Goal: Participate in discussion: Engage in conversation with other users on a specific topic

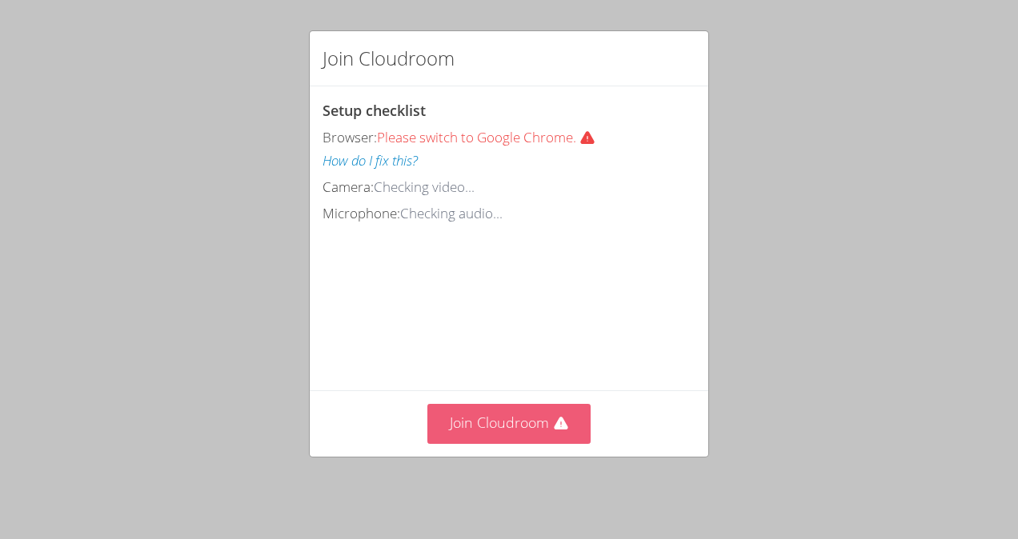
click at [509, 443] on button "Join Cloudroom" at bounding box center [509, 423] width 164 height 39
click at [516, 429] on button "Join Cloudroom" at bounding box center [509, 423] width 164 height 39
drag, startPoint x: 520, startPoint y: 426, endPoint x: 470, endPoint y: 445, distance: 52.9
click at [470, 443] on button "Join Cloudroom" at bounding box center [509, 423] width 164 height 39
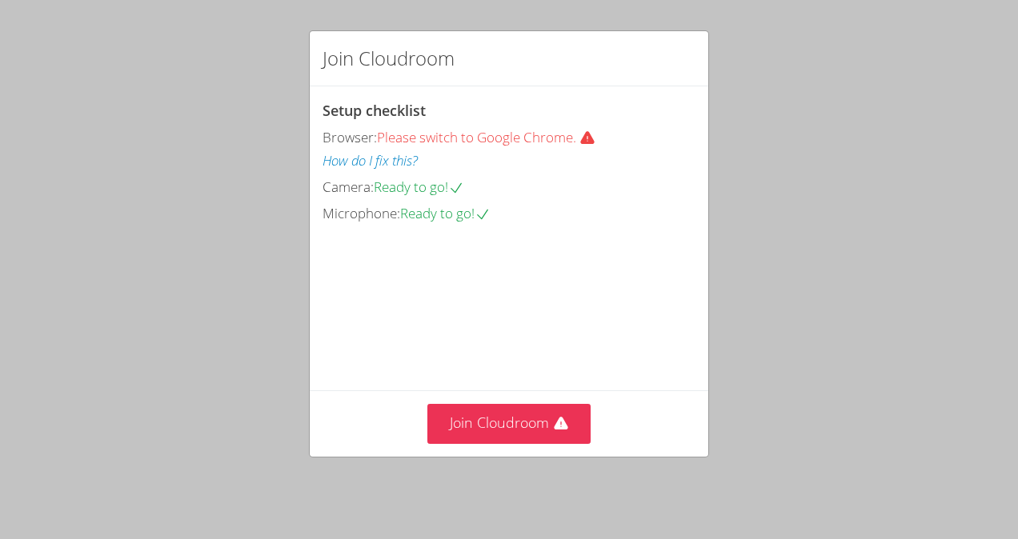
click at [463, 456] on div "Join Cloudroom" at bounding box center [509, 423] width 398 height 66
click at [439, 427] on button "Join Cloudroom" at bounding box center [509, 423] width 164 height 39
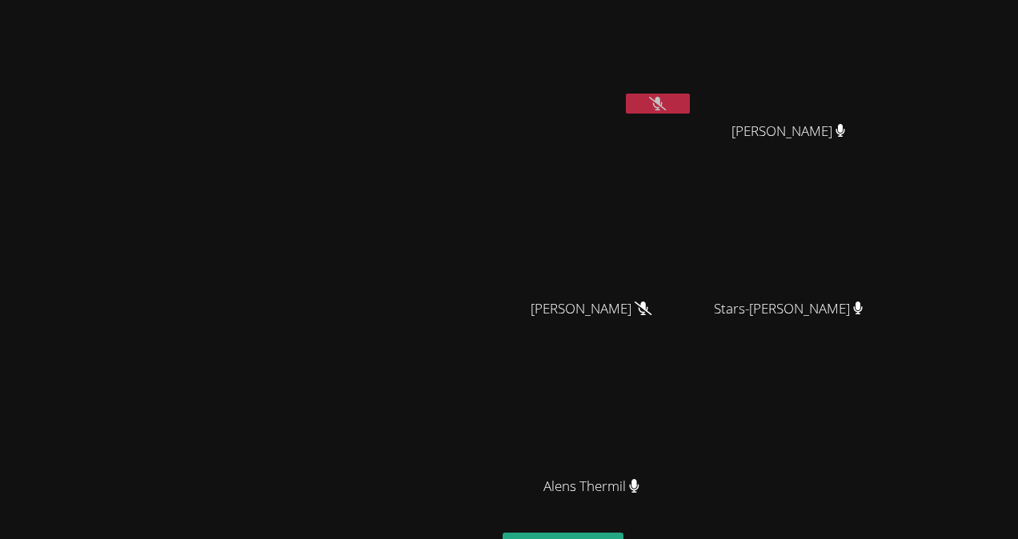
click at [693, 118] on div "Lorvens Jean" at bounding box center [597, 63] width 190 height 114
drag, startPoint x: 766, startPoint y: 107, endPoint x: 544, endPoint y: 148, distance: 226.1
click at [368, 169] on video at bounding box center [248, 305] width 240 height 272
click at [690, 110] on button at bounding box center [658, 104] width 64 height 20
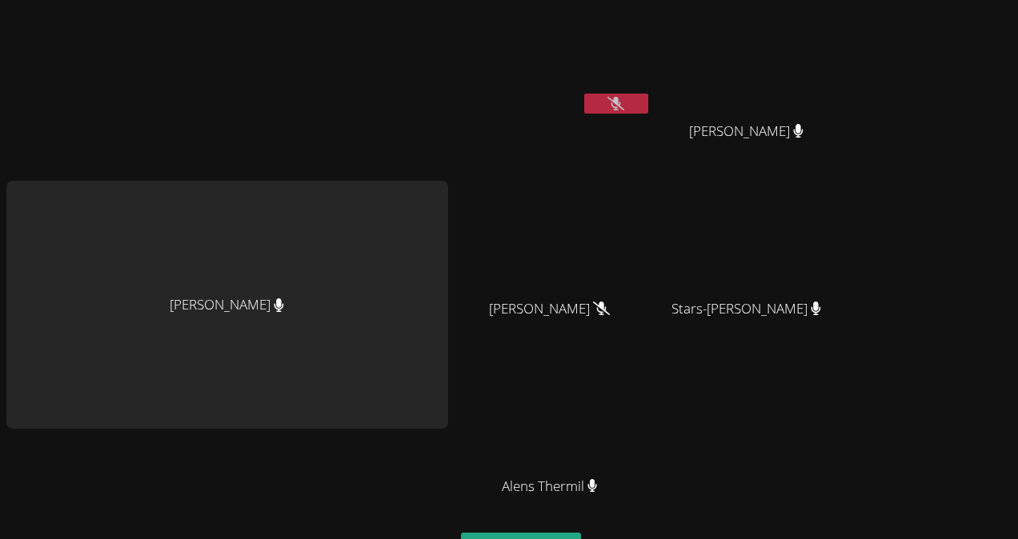
click at [883, 206] on div "[PERSON_NAME] [PERSON_NAME] [PERSON_NAME] [PERSON_NAME] [PERSON_NAME] Stars-[PE…" at bounding box center [509, 269] width 1018 height 539
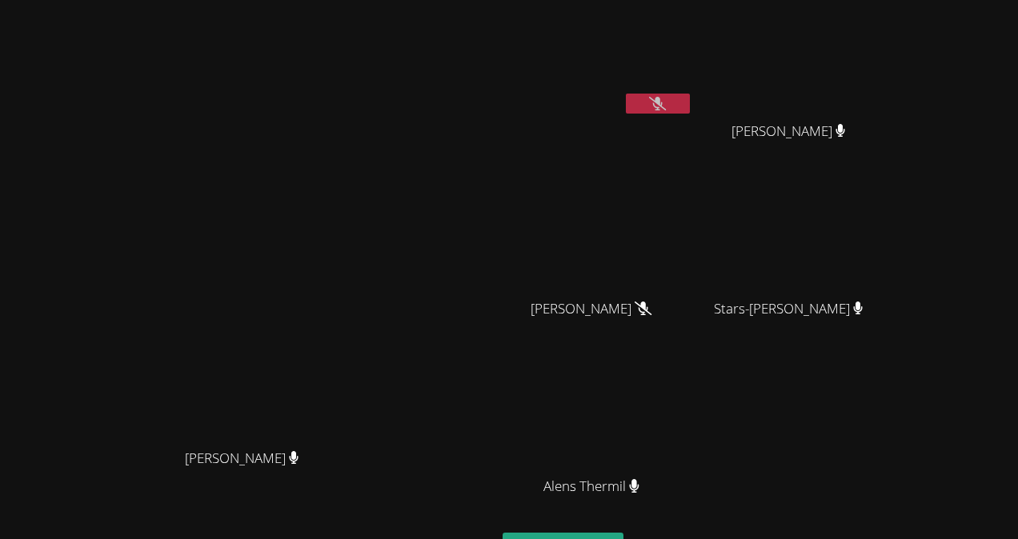
click at [282, 229] on video at bounding box center [248, 305] width 240 height 272
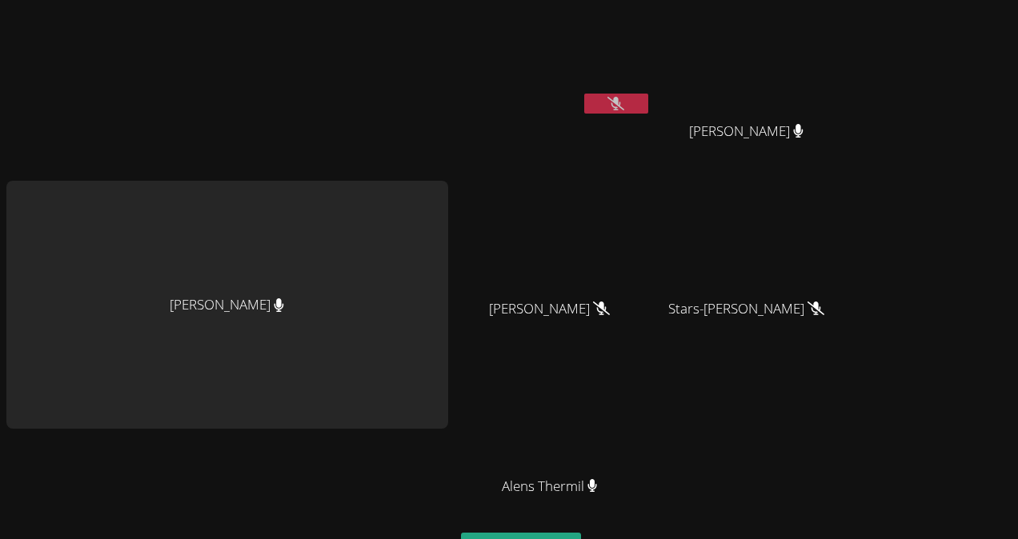
click at [590, 108] on button at bounding box center [616, 104] width 64 height 20
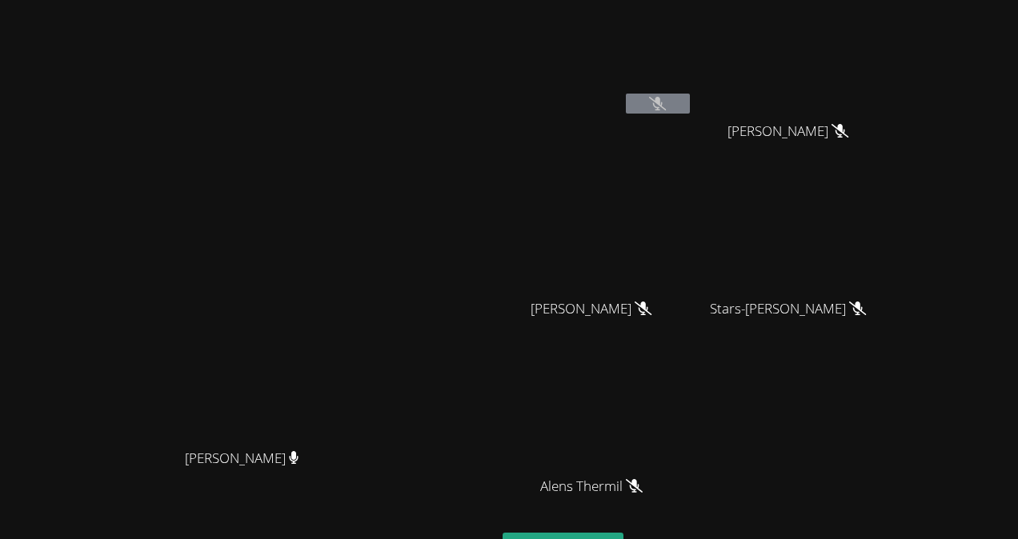
scroll to position [2, 0]
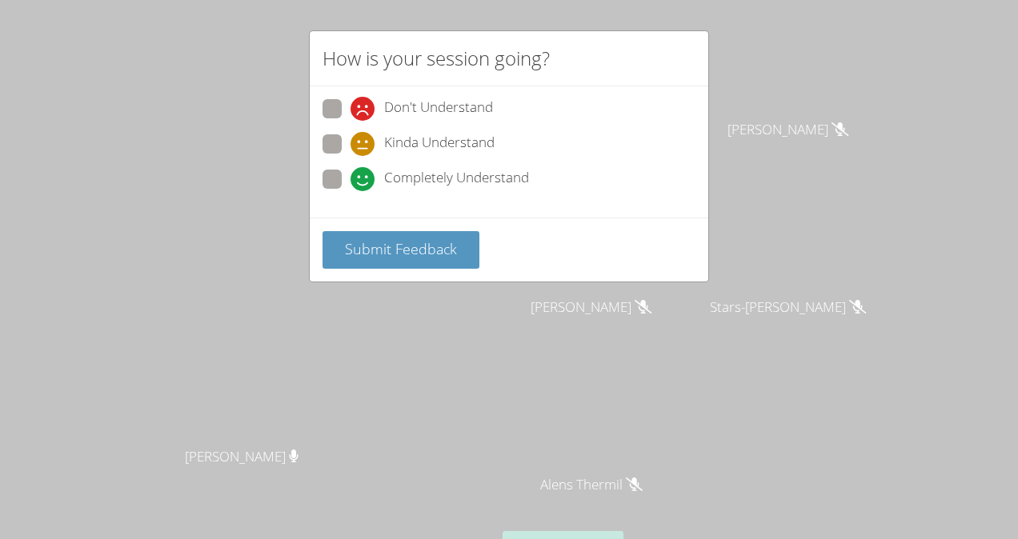
click at [326, 192] on div "Completely Understand" at bounding box center [508, 184] width 373 height 29
click at [350, 191] on span at bounding box center [350, 191] width 0 height 0
click at [350, 183] on input "Completely Understand" at bounding box center [357, 177] width 14 height 14
radio input "true"
click at [381, 245] on span "Submit Feedback" at bounding box center [401, 248] width 112 height 19
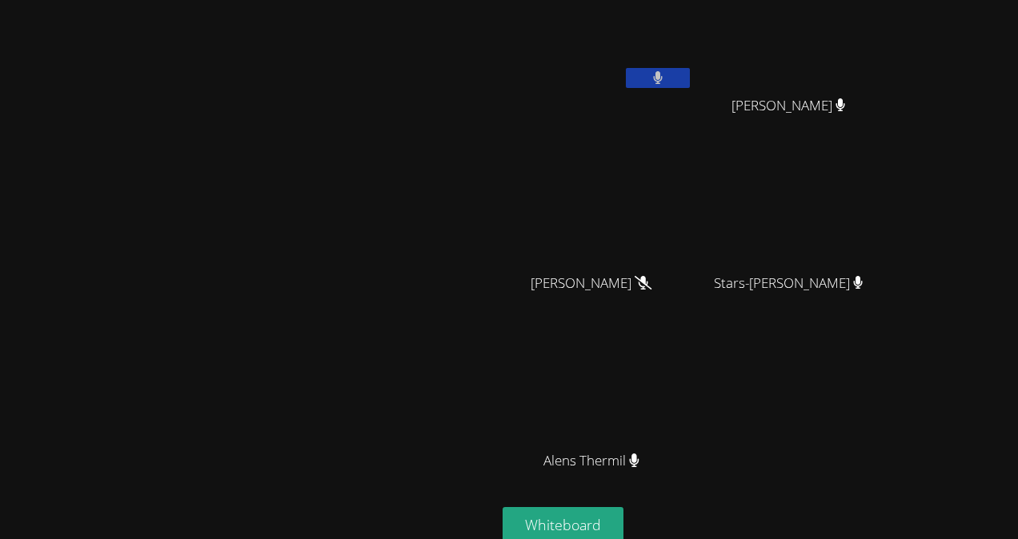
scroll to position [0, 0]
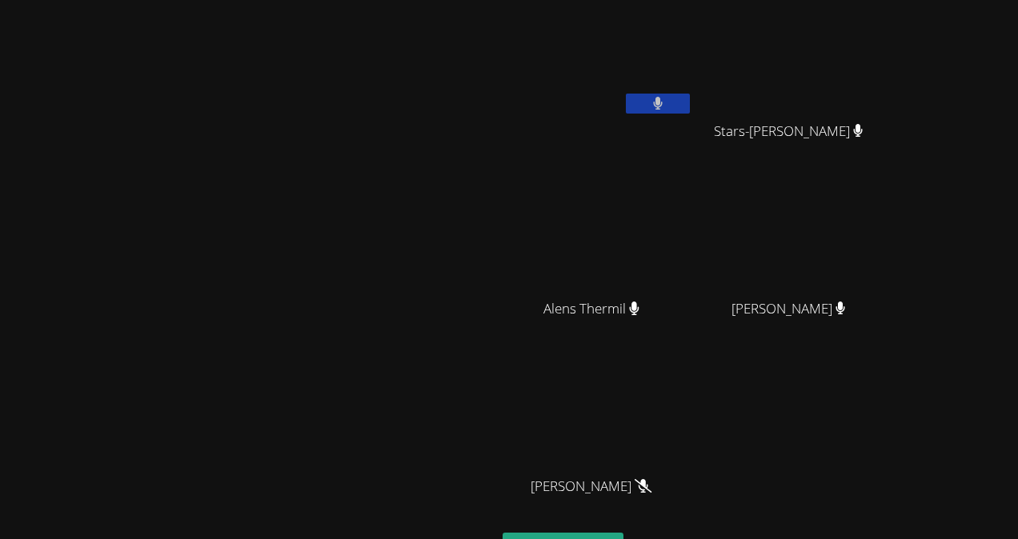
click at [663, 106] on icon at bounding box center [658, 104] width 10 height 14
